Goal: Task Accomplishment & Management: Manage account settings

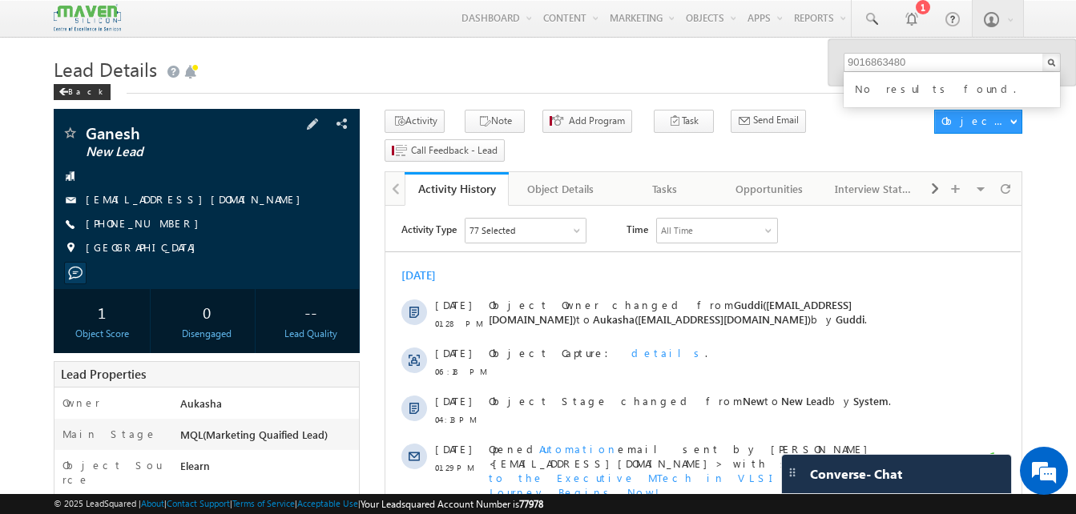
click at [164, 224] on div "+91-9515827409" at bounding box center [207, 224] width 290 height 16
copy div "+91-9515827409"
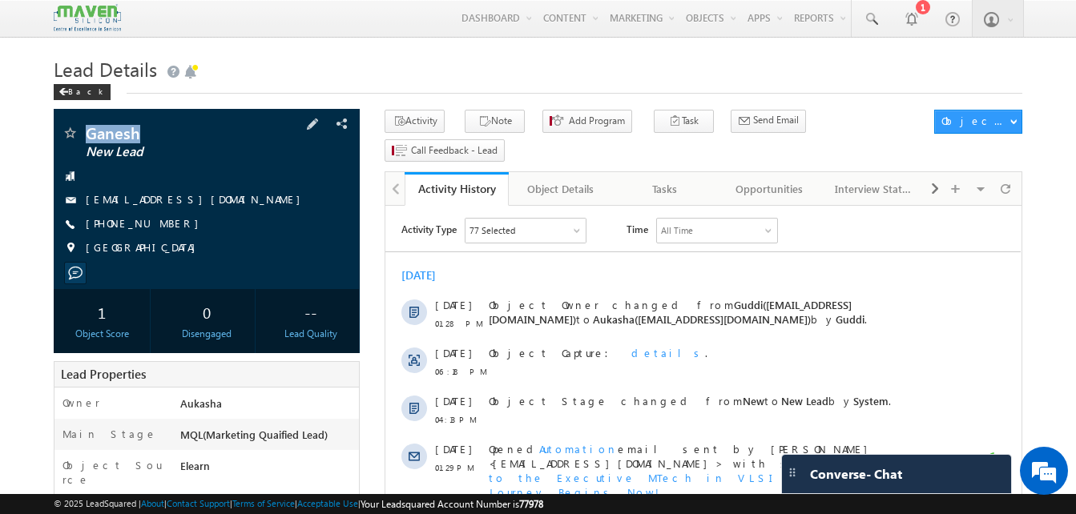
drag, startPoint x: 155, startPoint y: 132, endPoint x: 87, endPoint y: 129, distance: 68.2
click at [87, 129] on span "Ganesh" at bounding box center [180, 133] width 188 height 16
copy span "Ganesh"
click at [465, 124] on button "Note" at bounding box center [495, 121] width 60 height 23
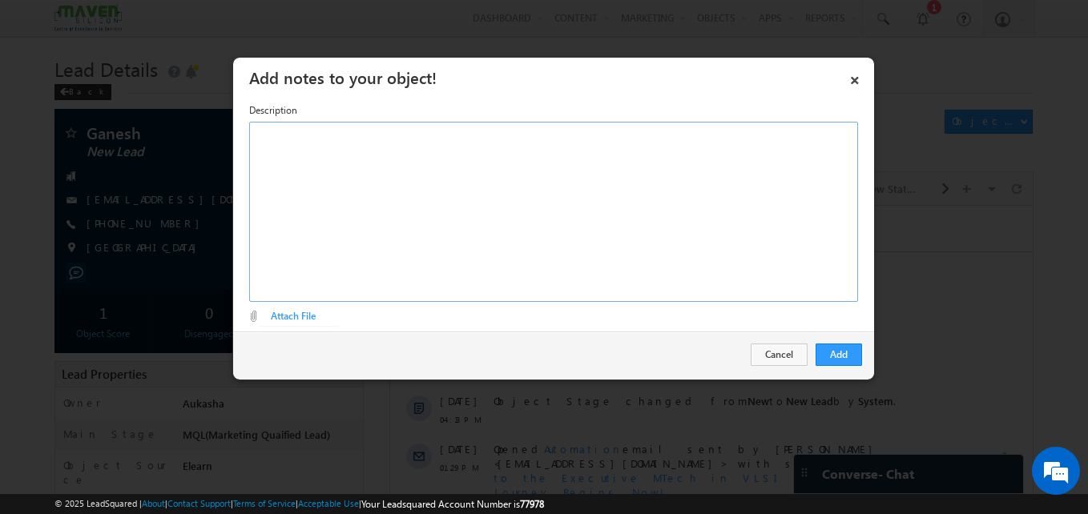
click at [500, 194] on div "Rich Text Editor, Description-inline-editor-div" at bounding box center [553, 212] width 609 height 180
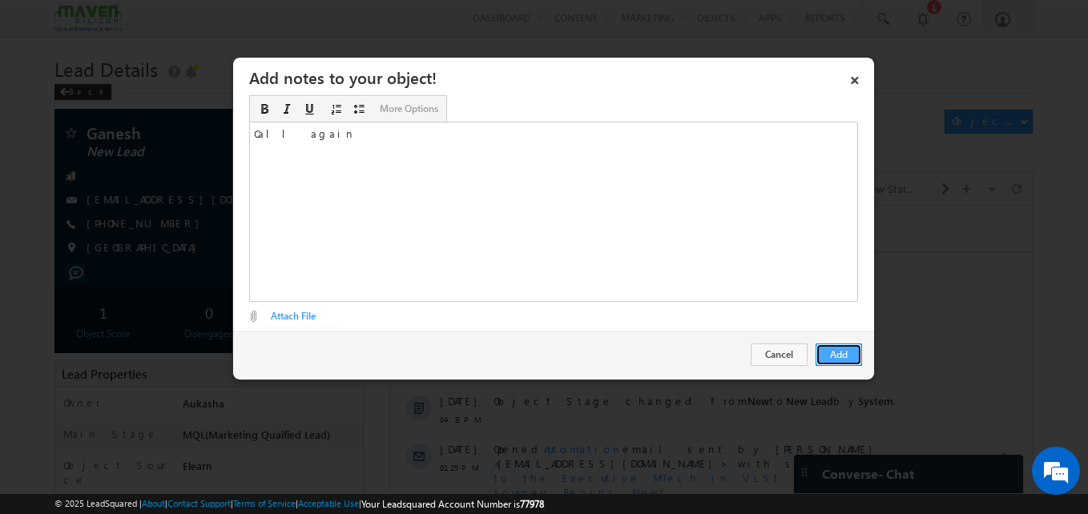
click at [824, 365] on button "Add" at bounding box center [839, 355] width 46 height 22
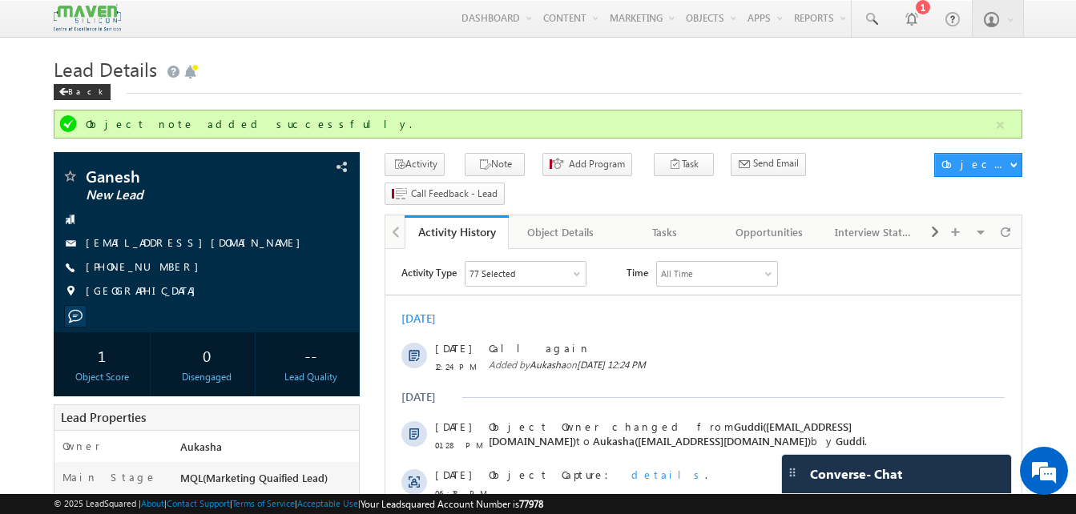
click at [295, 98] on div "Lead Details Back" at bounding box center [538, 81] width 969 height 58
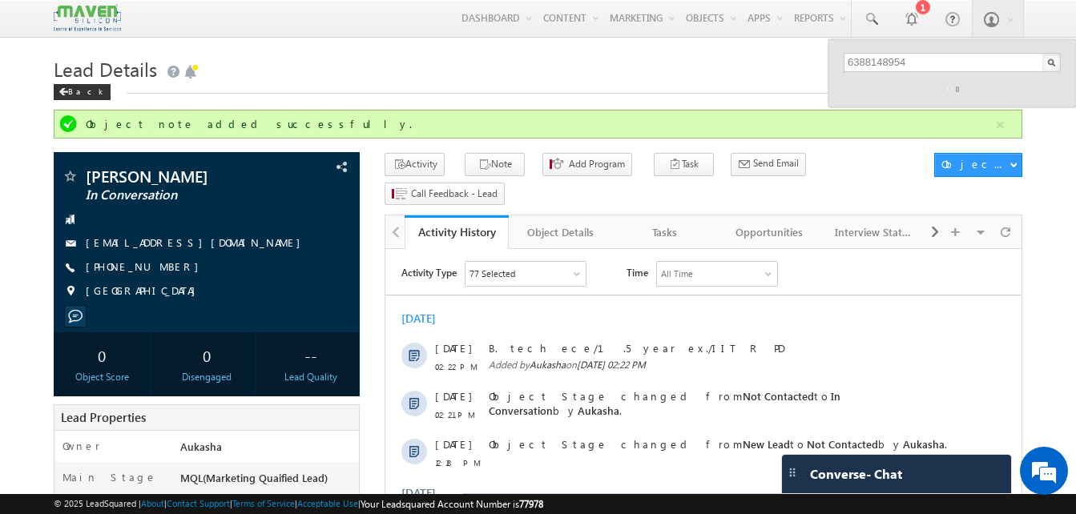
click at [288, 71] on h1 "Lead Details" at bounding box center [538, 67] width 969 height 31
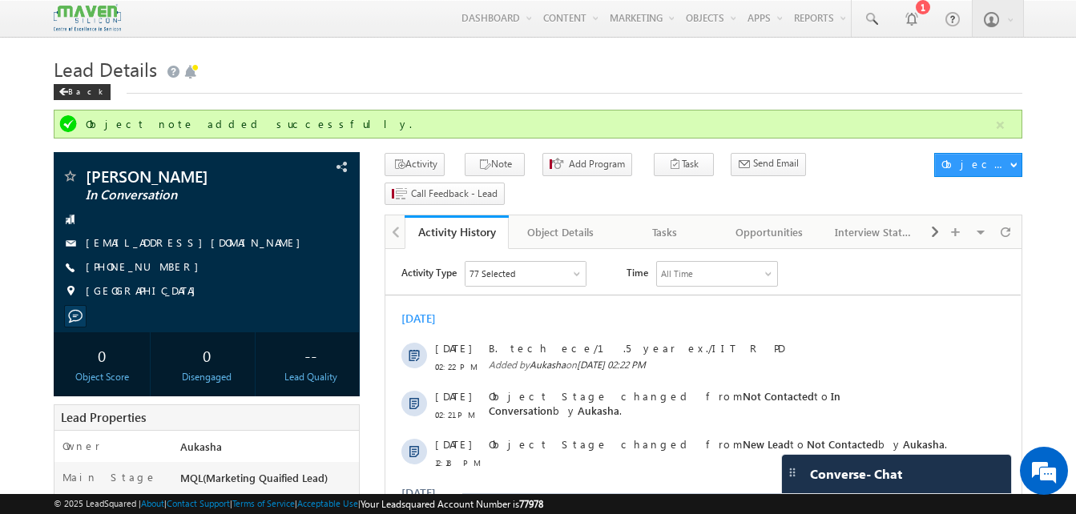
click at [446, 54] on h1 "Lead Details" at bounding box center [538, 67] width 969 height 31
click at [370, 75] on h1 "Lead Details" at bounding box center [538, 67] width 969 height 31
click at [164, 269] on div "+91-8073423081" at bounding box center [207, 268] width 290 height 16
copy div "+91-8073423081"
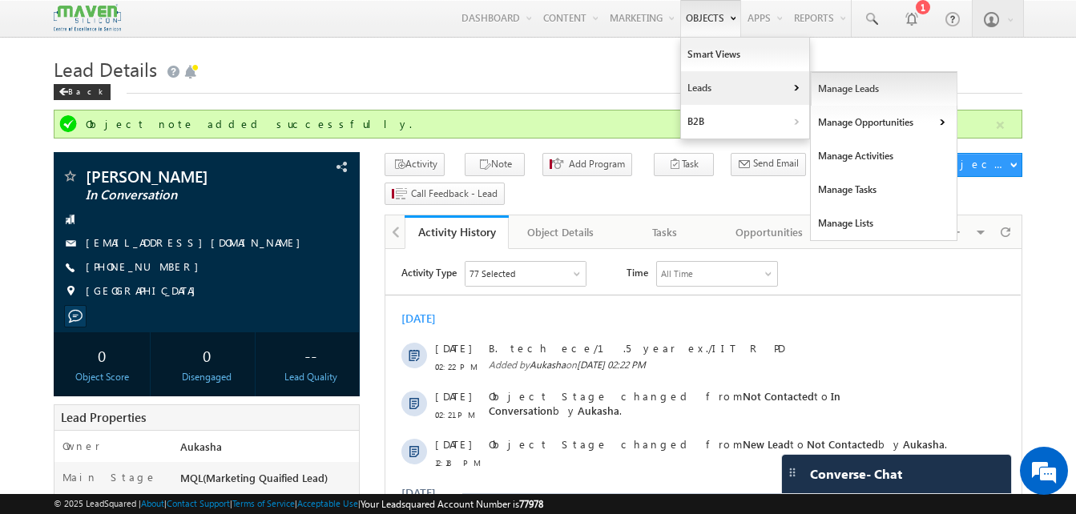
click at [849, 86] on link "Manage Leads" at bounding box center [884, 89] width 147 height 34
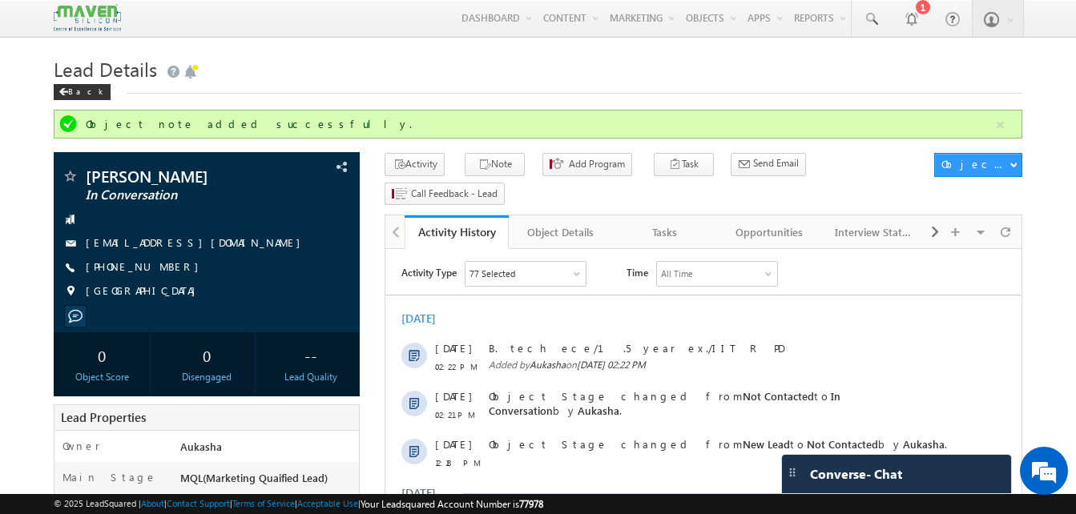
click at [510, 85] on div "Back" at bounding box center [538, 88] width 969 height 10
click at [865, 7] on link at bounding box center [871, 18] width 38 height 37
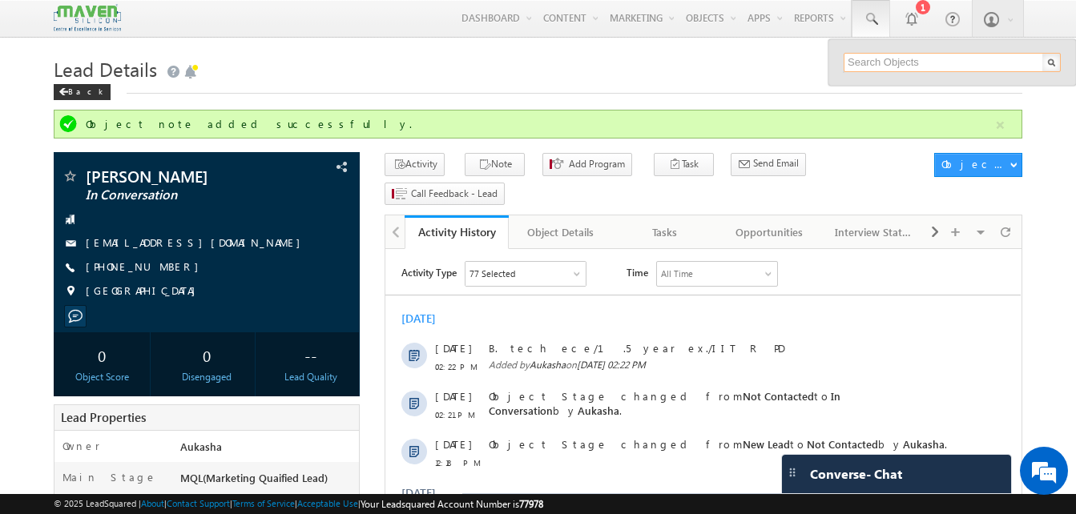
click at [884, 60] on input "text" at bounding box center [952, 62] width 217 height 19
paste input "73539 54402"
paste input "99447 89487"
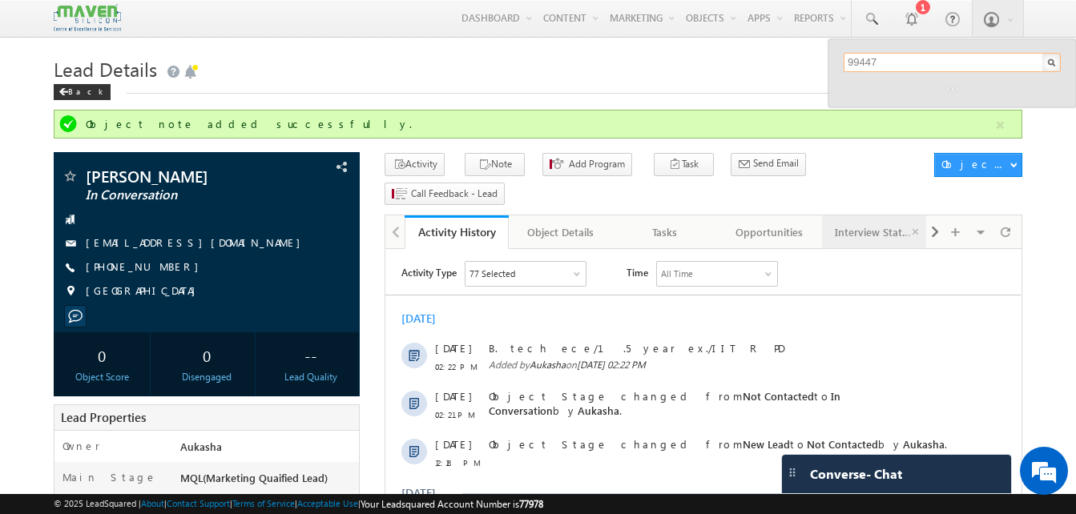
paste input "89487"
type input "9944789487"
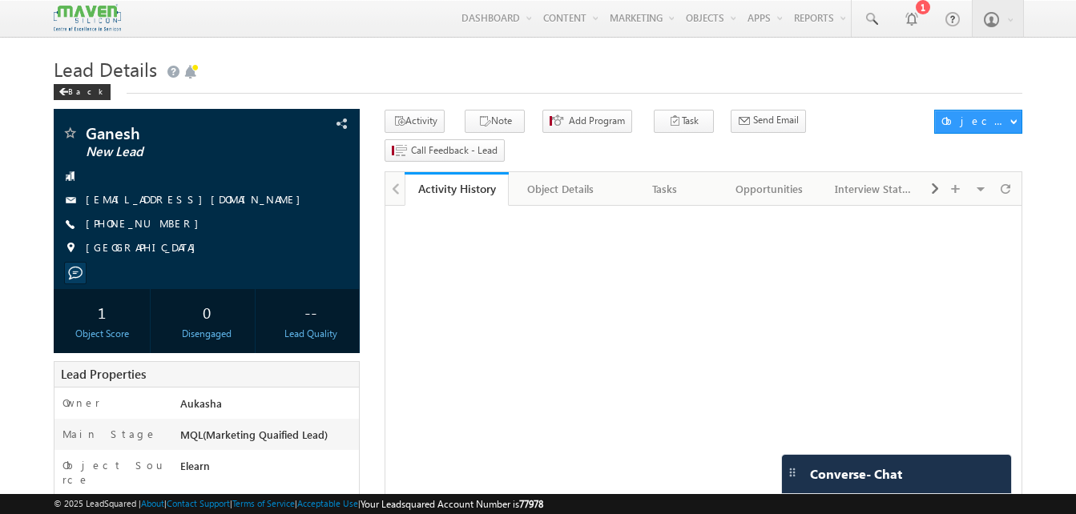
click at [346, 83] on h1 "Lead Details" at bounding box center [538, 67] width 969 height 31
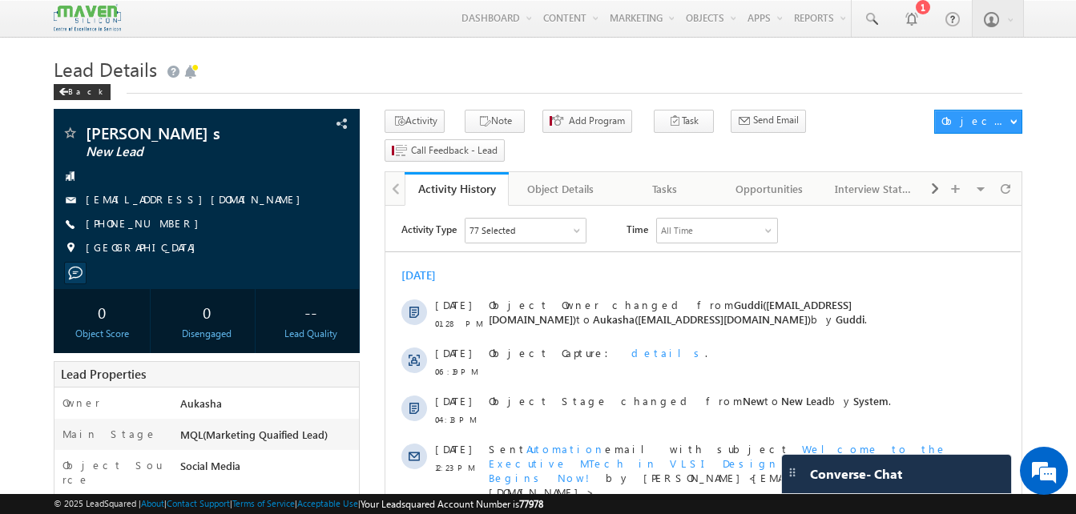
click at [713, 68] on h1 "Lead Details" at bounding box center [538, 67] width 969 height 31
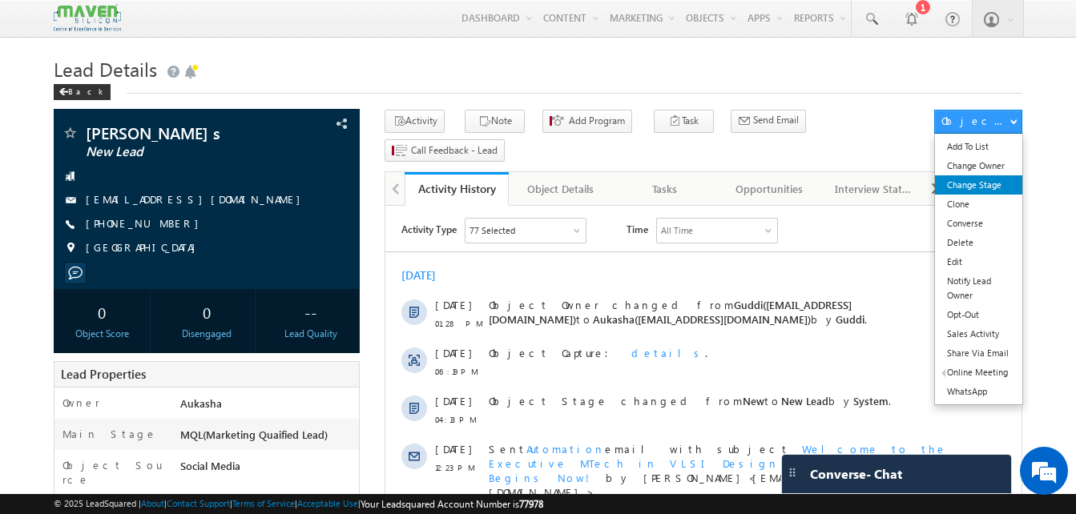
click at [995, 184] on link "Change Stage" at bounding box center [978, 185] width 87 height 19
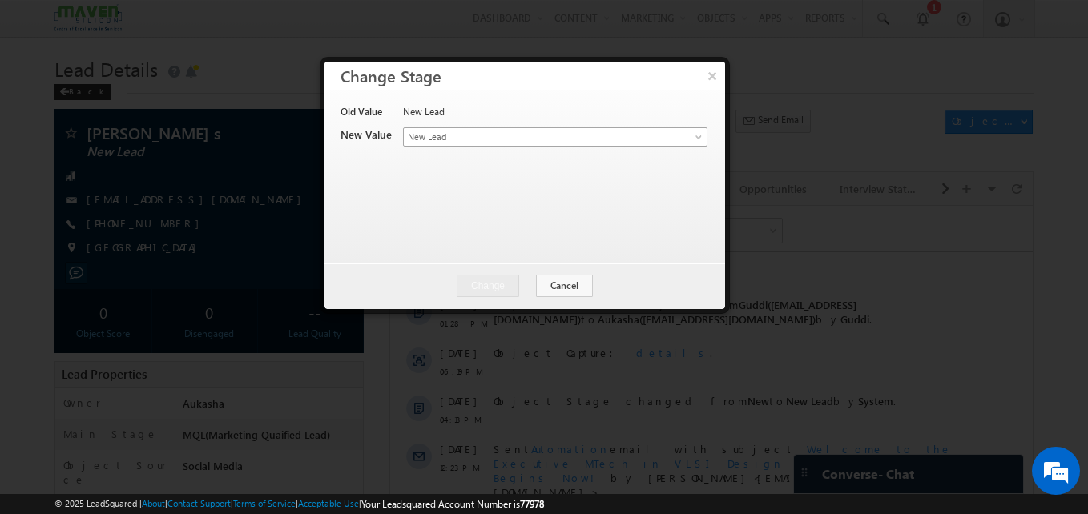
click at [497, 129] on link "New Lead" at bounding box center [555, 136] width 305 height 19
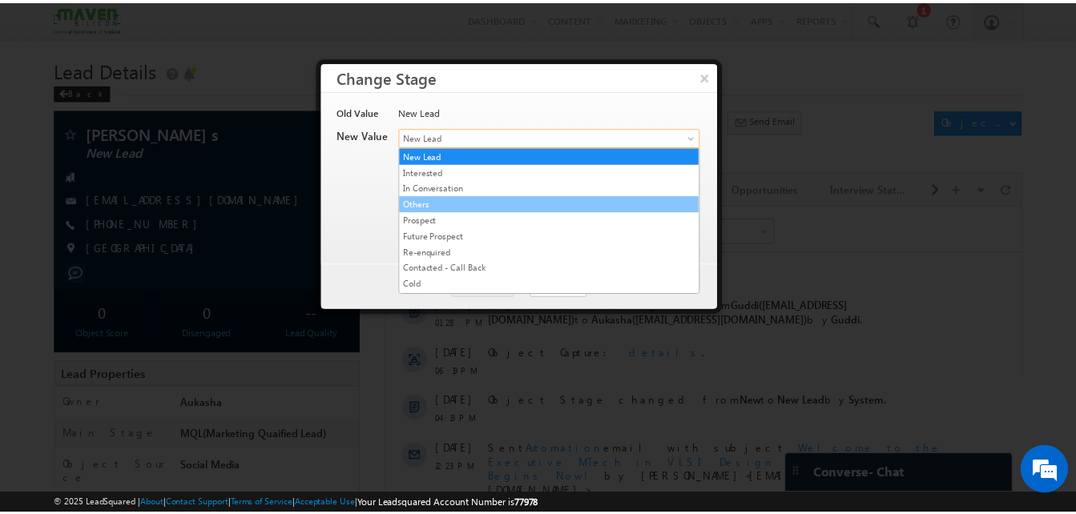
scroll to position [319, 0]
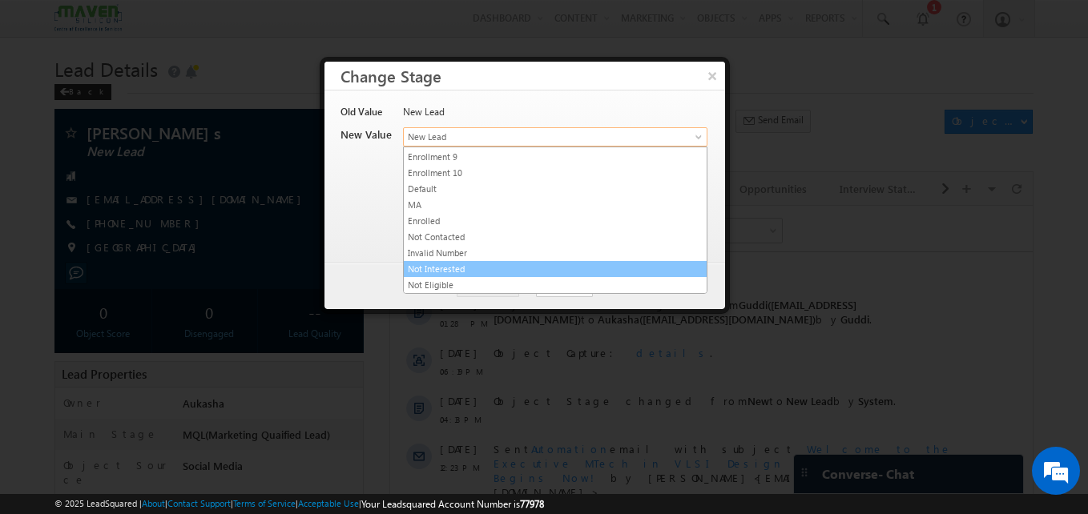
click at [459, 264] on link "Not Interested" at bounding box center [555, 269] width 303 height 14
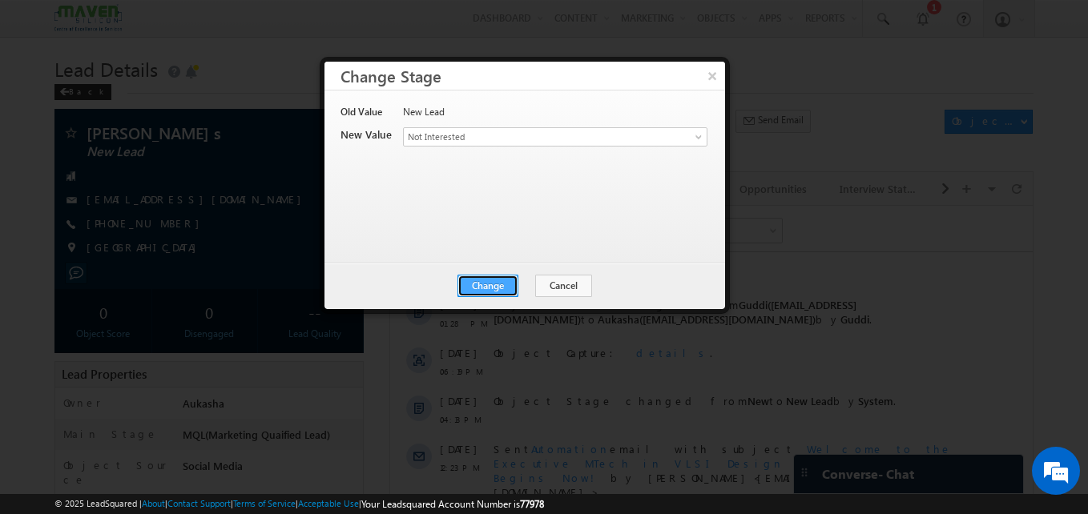
click at [502, 293] on button "Change" at bounding box center [488, 286] width 61 height 22
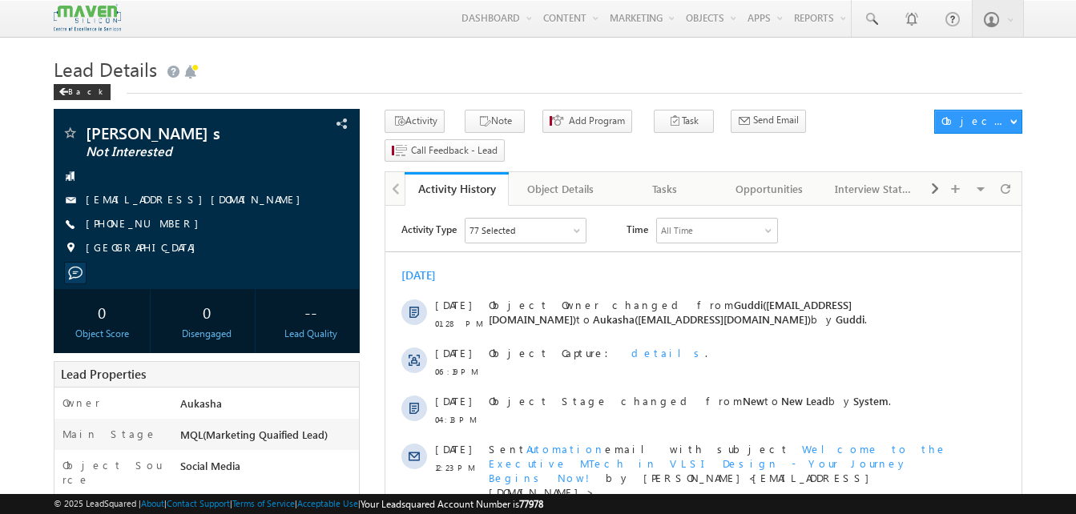
click at [369, 85] on div "Back" at bounding box center [538, 88] width 969 height 10
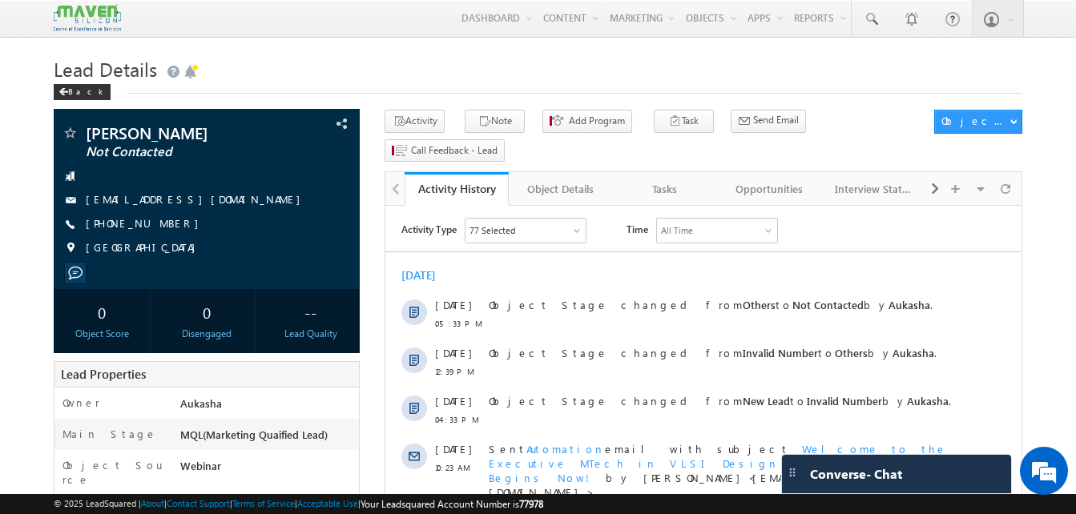
click at [357, 67] on h1 "Lead Details" at bounding box center [538, 67] width 969 height 31
drag, startPoint x: 173, startPoint y: 228, endPoint x: 163, endPoint y: 224, distance: 11.2
click at [163, 224] on div "[PHONE_NUMBER]" at bounding box center [207, 224] width 290 height 16
copy div "+91-7005308221"
drag, startPoint x: 182, startPoint y: 128, endPoint x: 83, endPoint y: 128, distance: 98.6
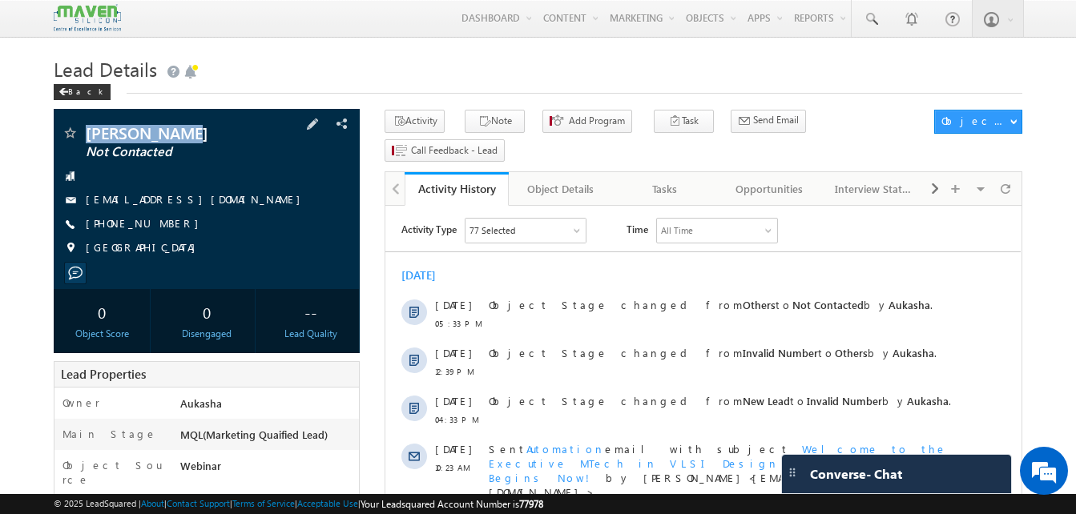
click at [83, 128] on div "Sarajit Saha Not Contacted" at bounding box center [207, 133] width 290 height 16
copy div "Sarajit Saha"
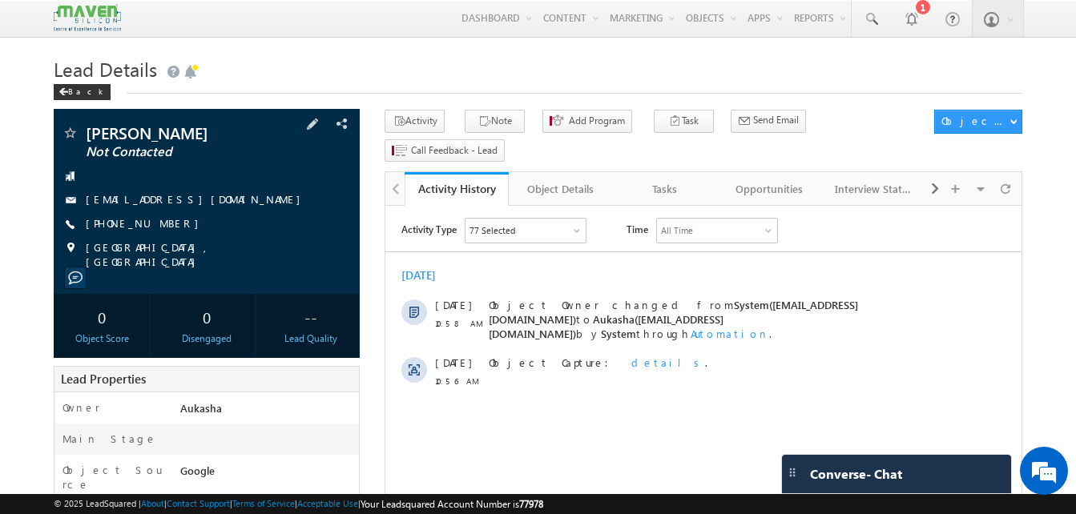
drag, startPoint x: 185, startPoint y: 226, endPoint x: 163, endPoint y: 226, distance: 22.4
click at [163, 226] on div "+91-9093290157" at bounding box center [207, 224] width 290 height 16
copy div "+91-9093290157"
click at [541, 62] on h1 "Lead Details" at bounding box center [538, 67] width 969 height 31
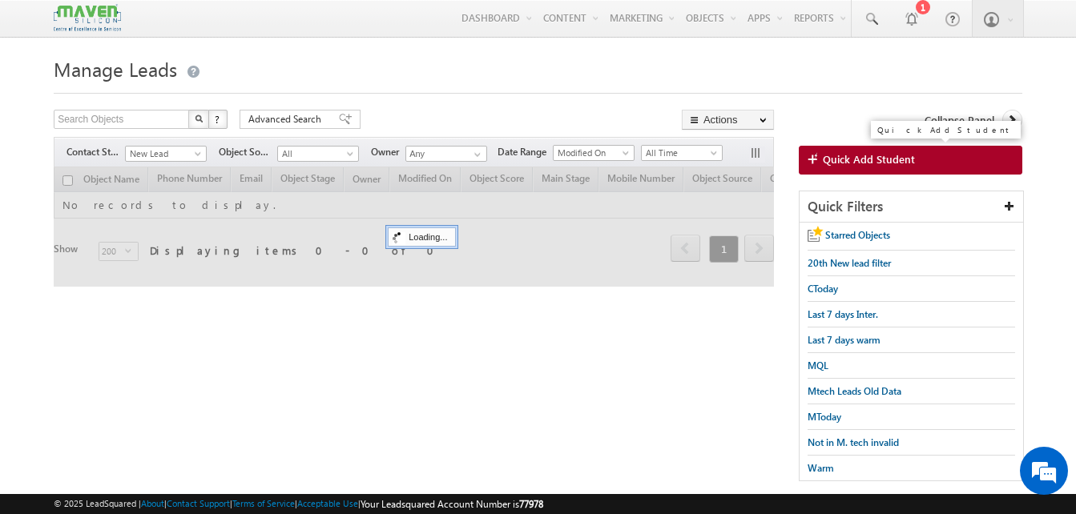
click at [821, 159] on span at bounding box center [815, 160] width 15 height 16
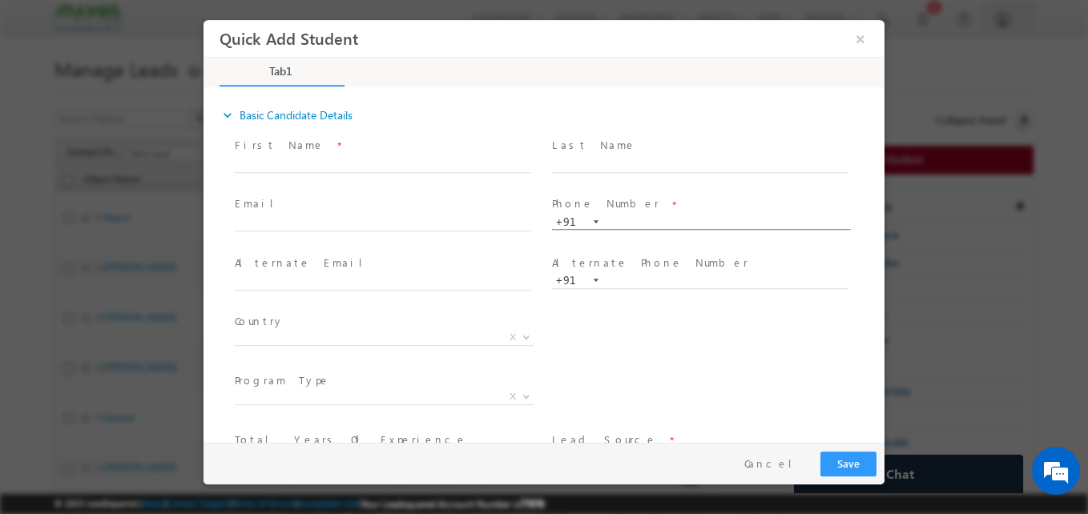
click at [766, 222] on input "text" at bounding box center [700, 223] width 297 height 16
paste input "8500209952"
type input "8500209952"
click at [531, 250] on div "Email *" at bounding box center [390, 222] width 317 height 59
click at [122, 87] on div at bounding box center [544, 257] width 1088 height 514
